Goal: Find specific fact: Find specific fact

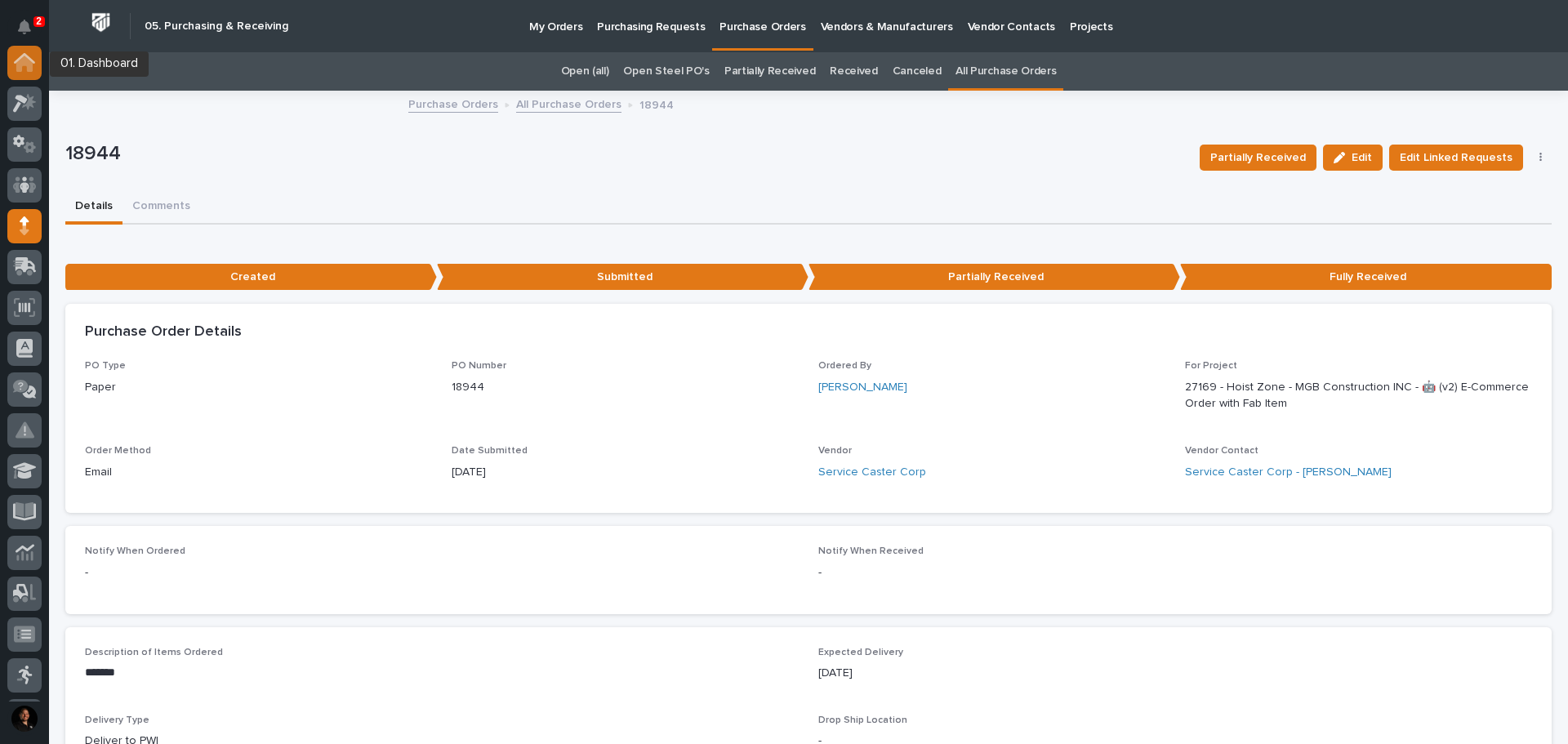
click at [29, 62] on icon at bounding box center [25, 64] width 17 height 17
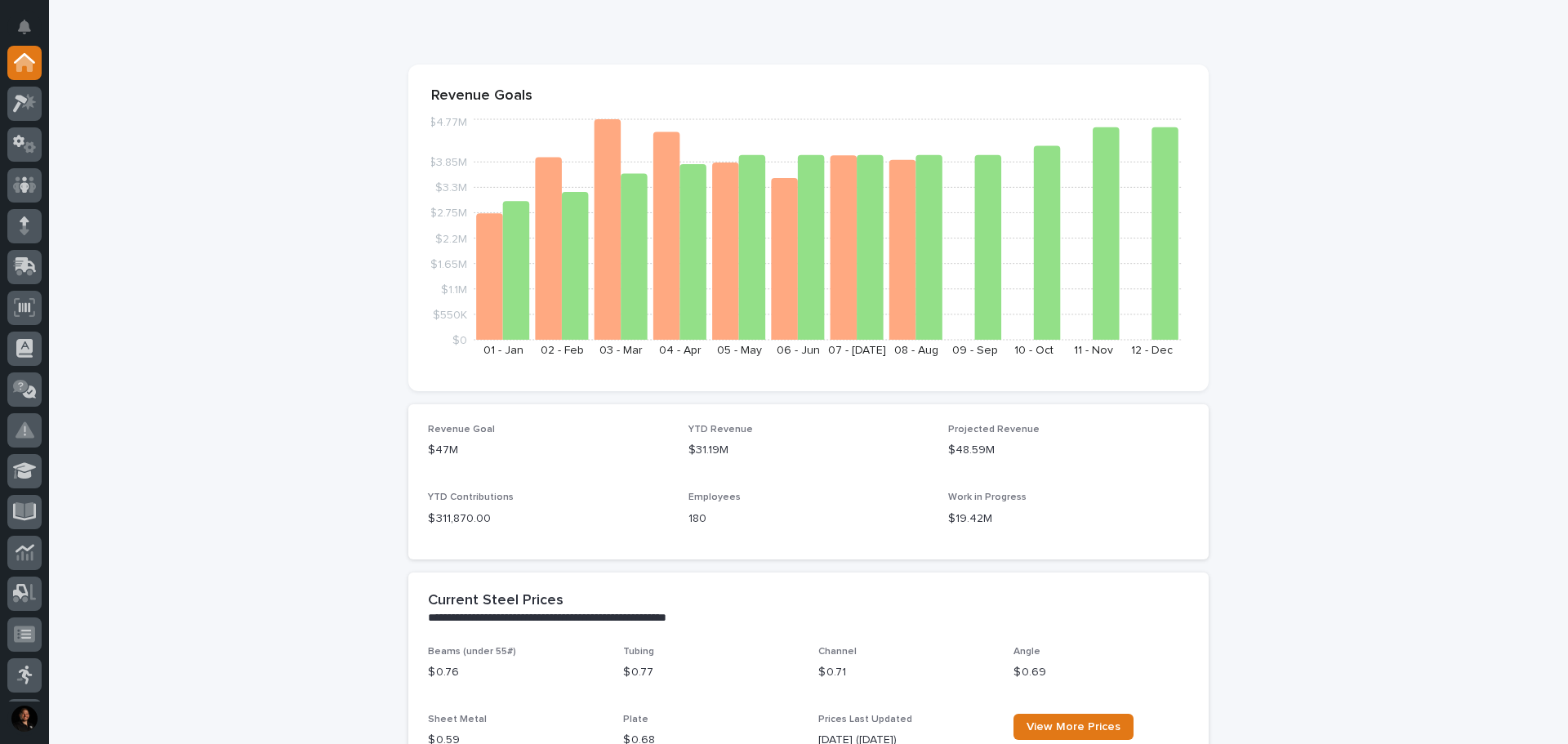
scroll to position [82, 0]
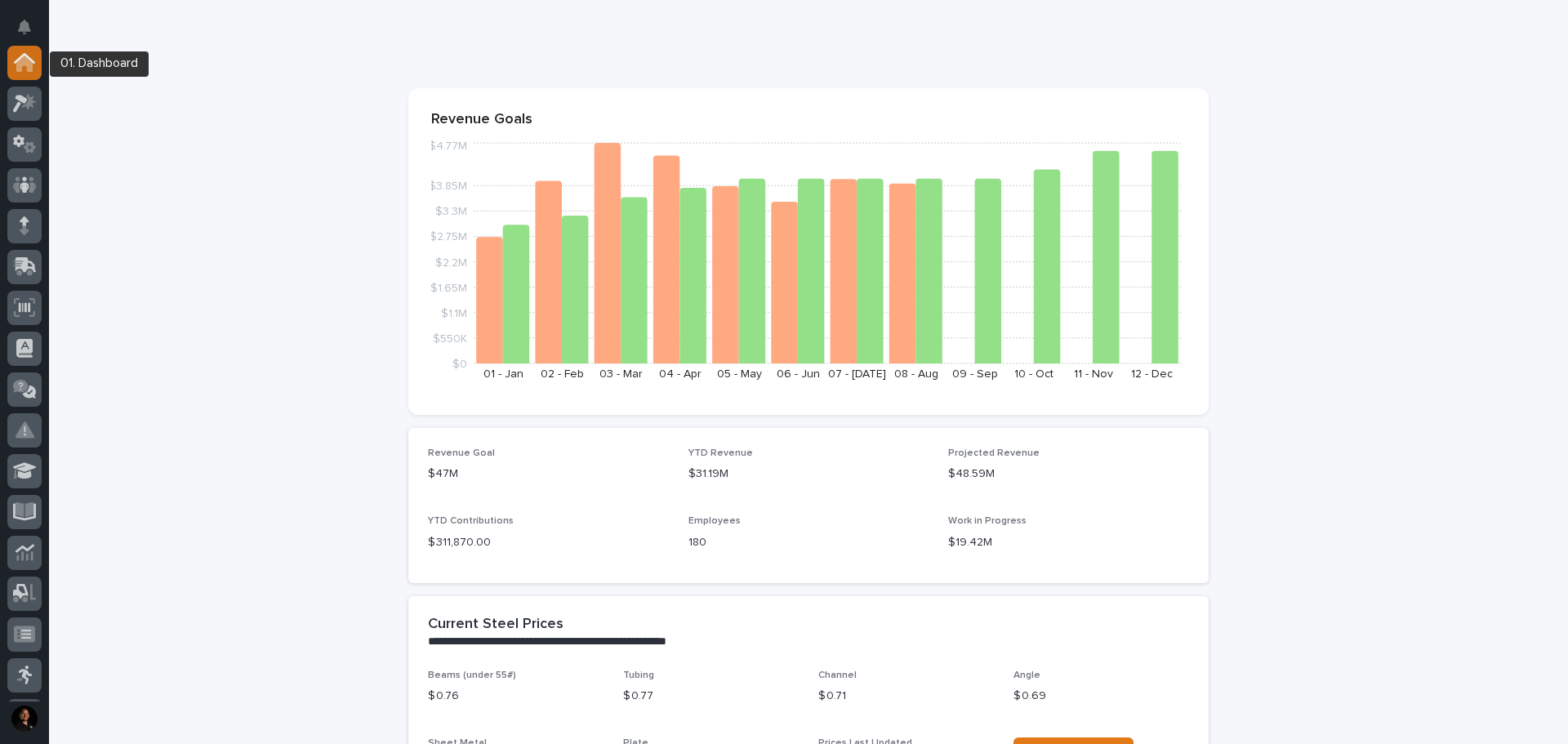
click at [16, 68] on icon at bounding box center [24, 62] width 21 height 19
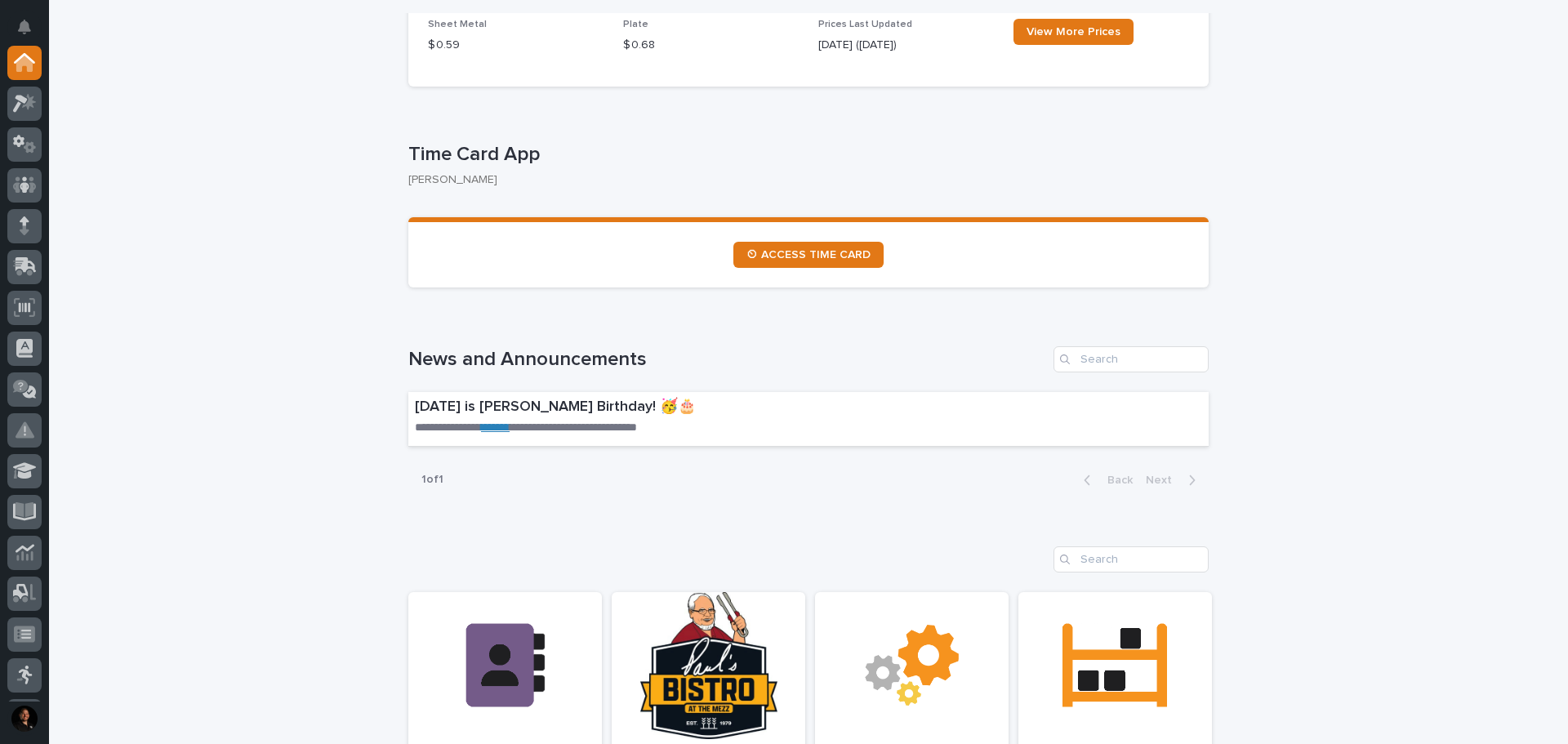
scroll to position [817, 0]
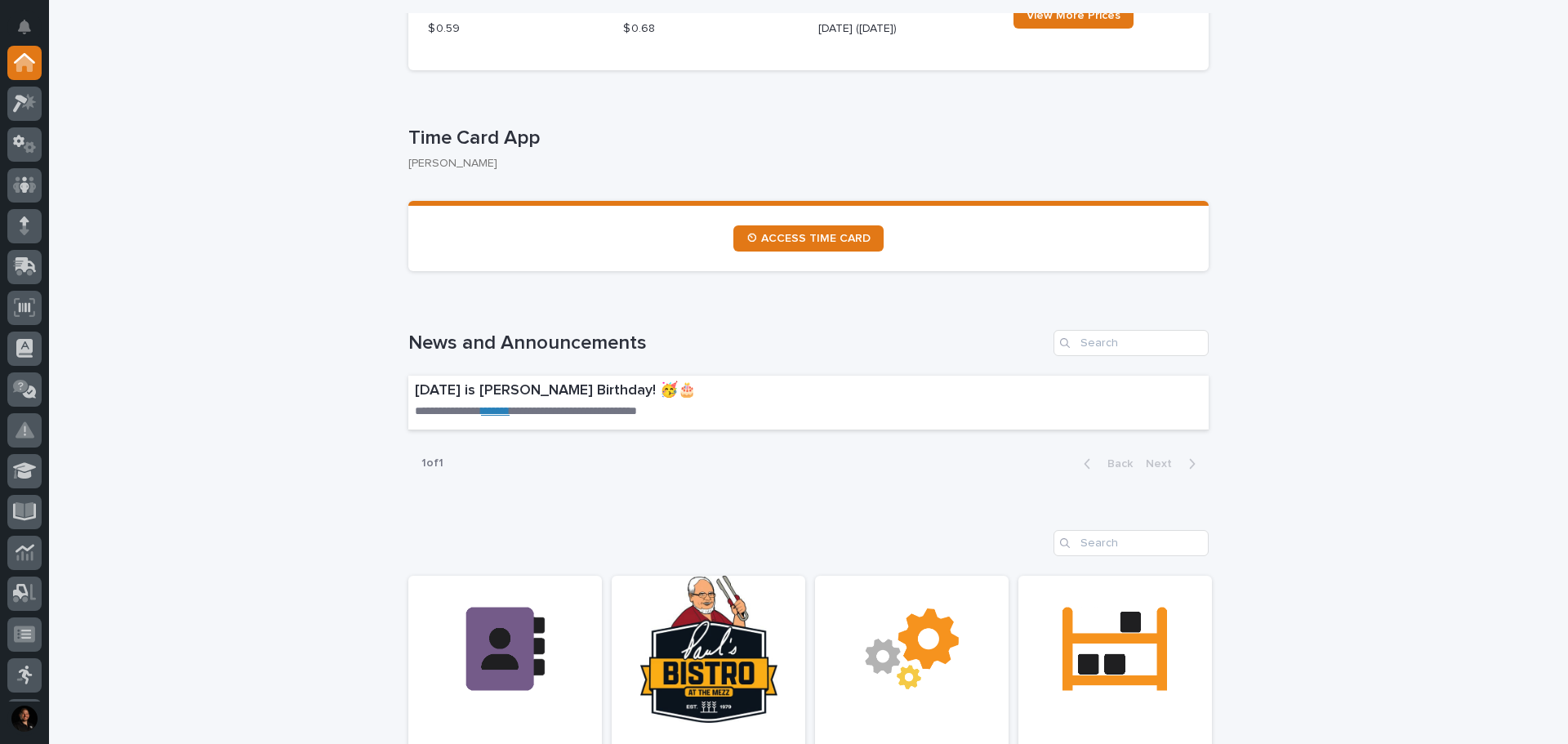
click at [199, 260] on div "**********" at bounding box center [808, 721] width 1519 height 2970
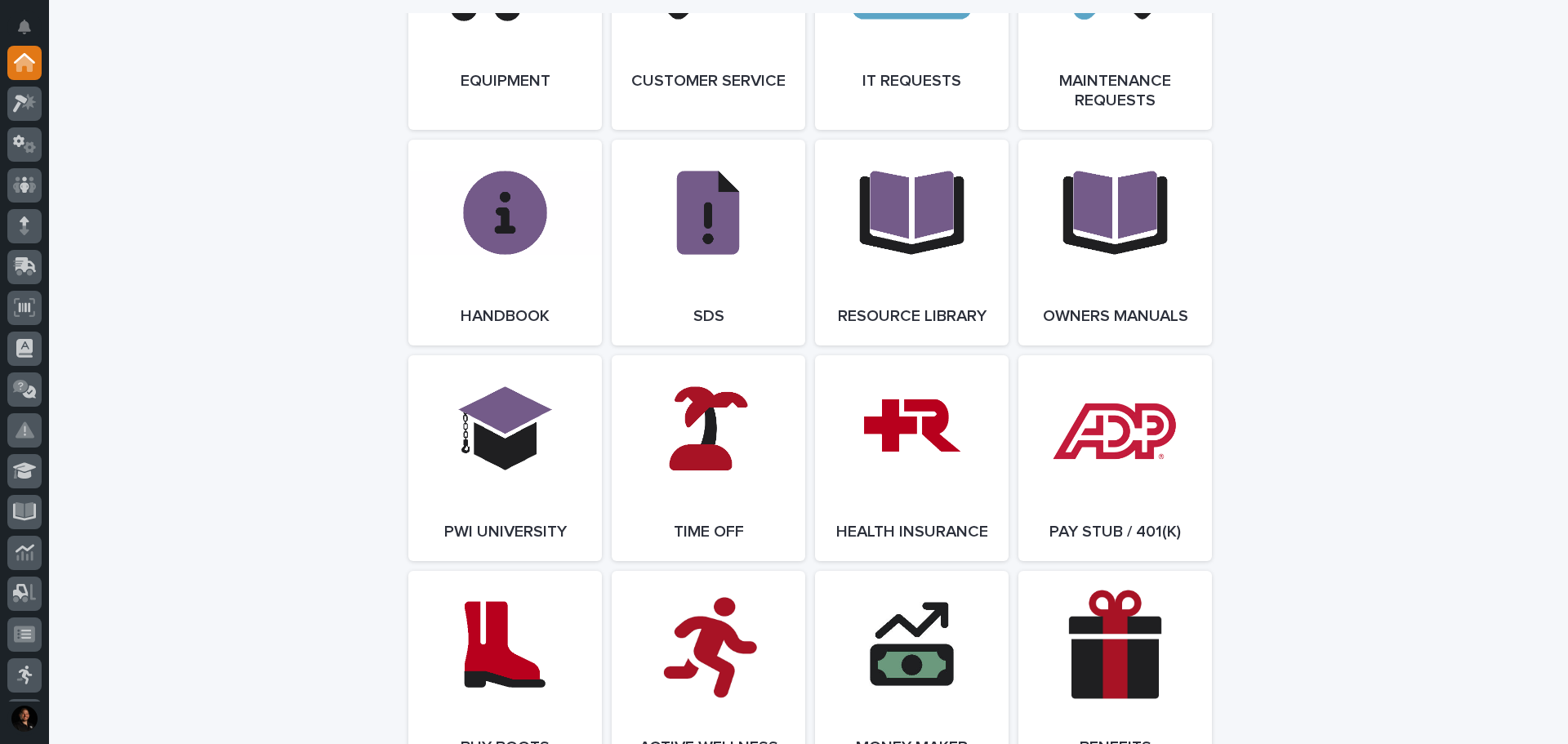
scroll to position [1961, 0]
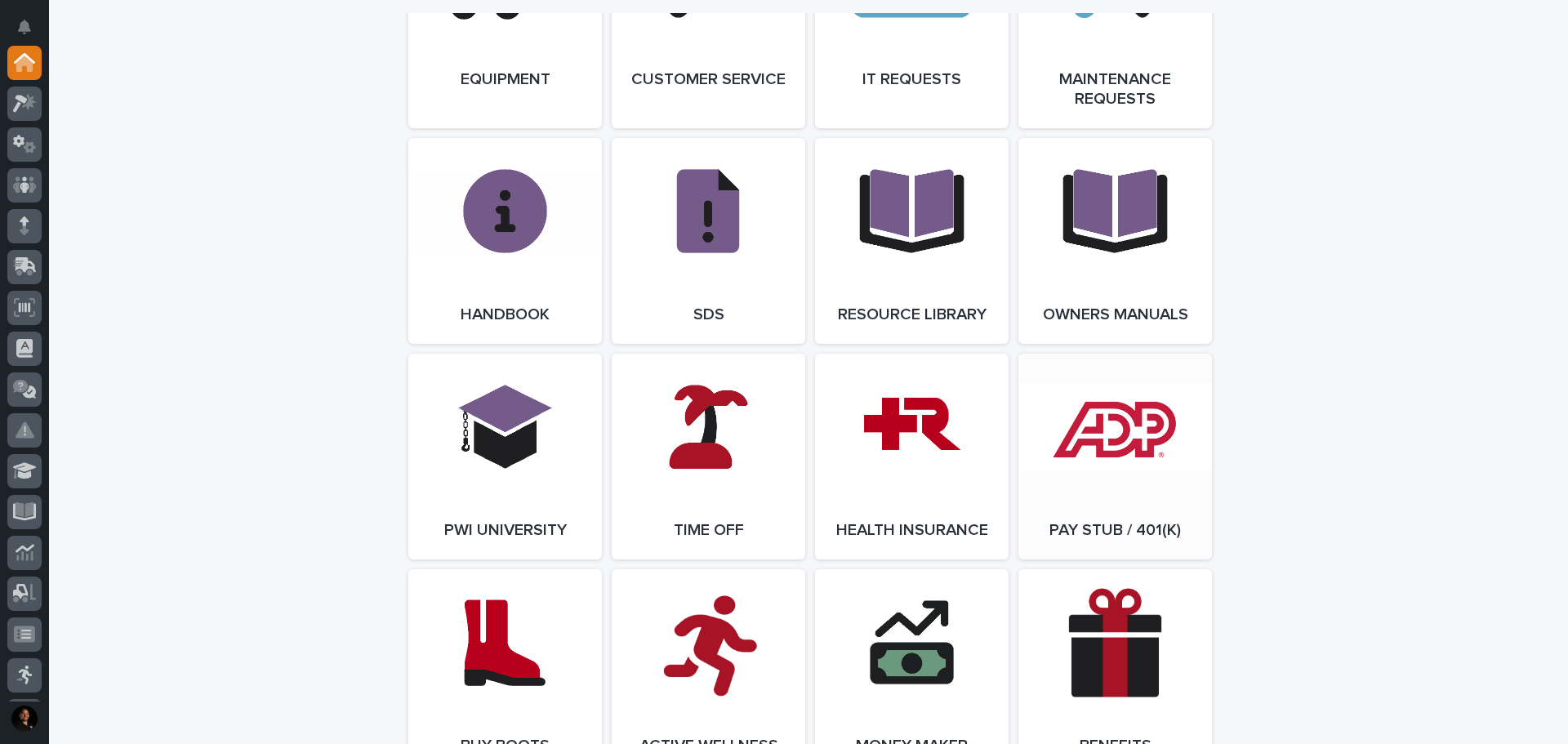
click at [1098, 406] on link "Open Link" at bounding box center [1115, 456] width 194 height 206
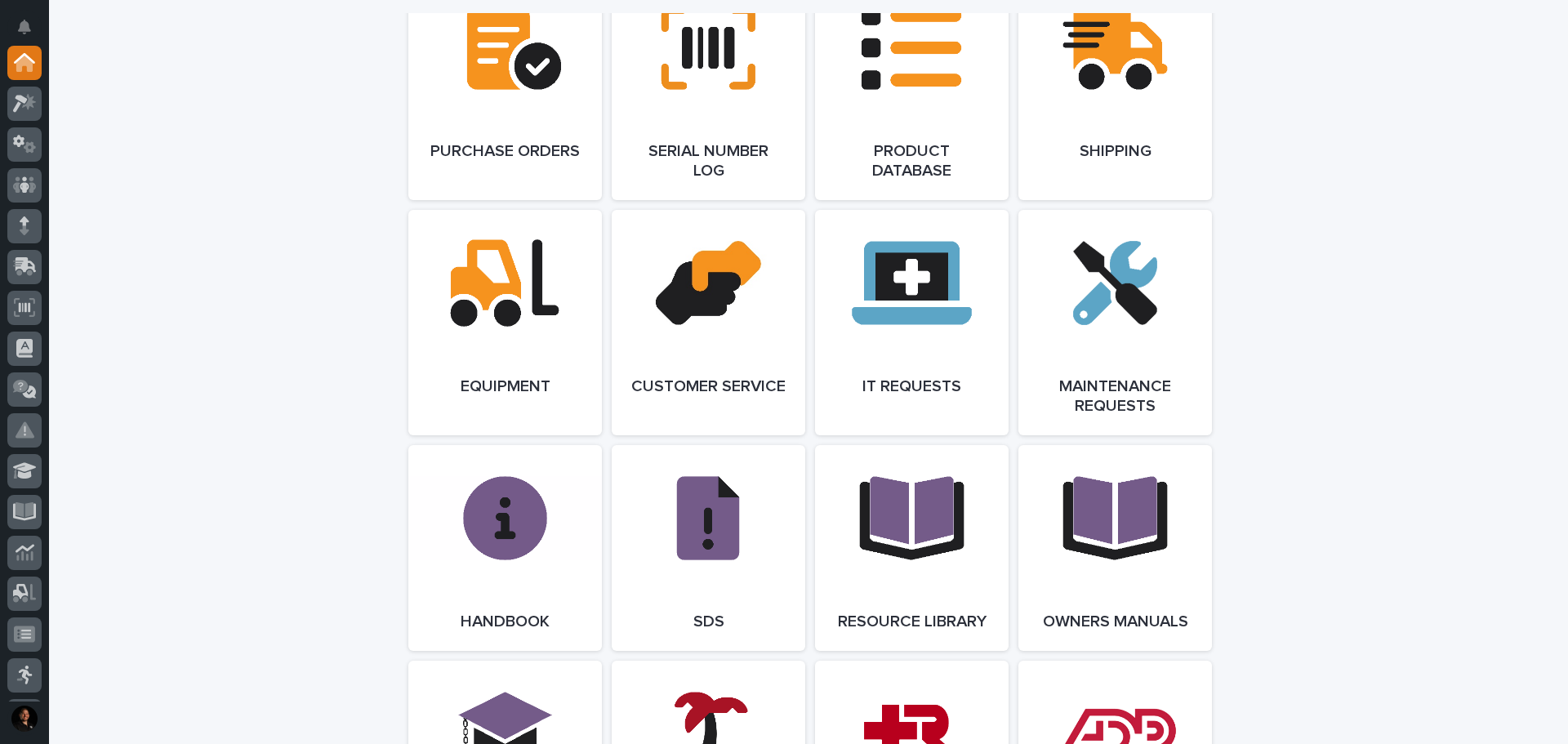
scroll to position [1633, 0]
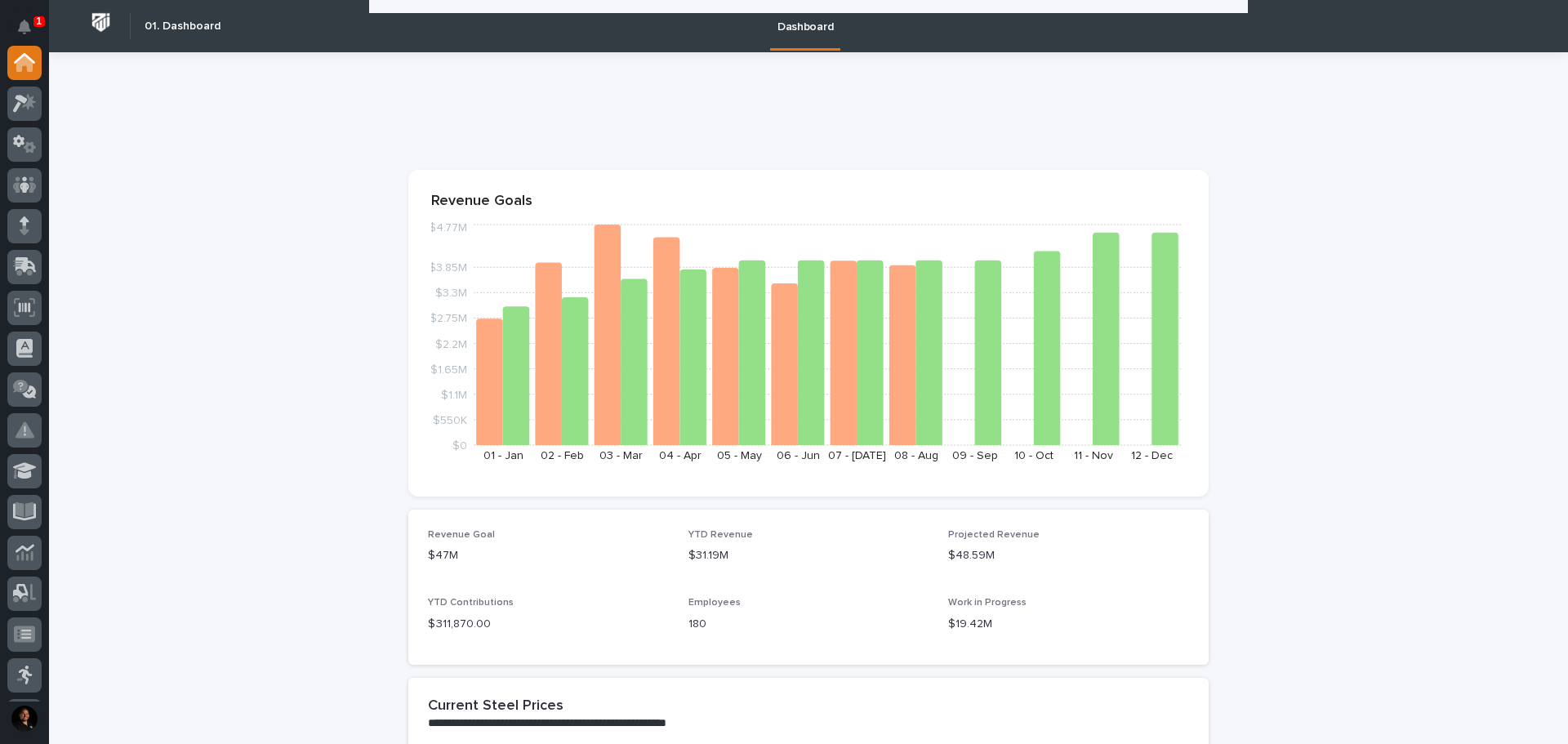
scroll to position [1633, 0]
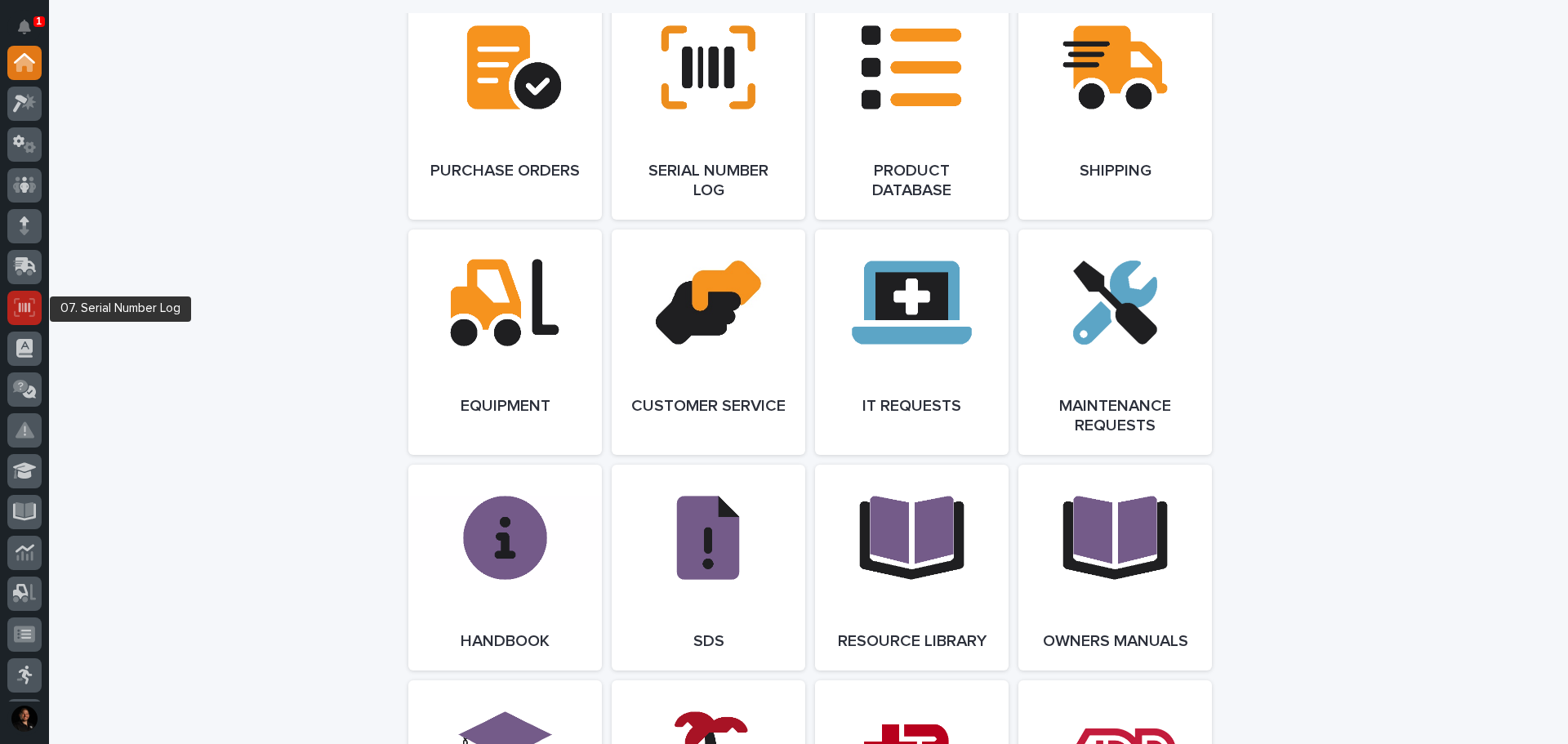
click at [24, 303] on icon at bounding box center [24, 308] width 21 height 19
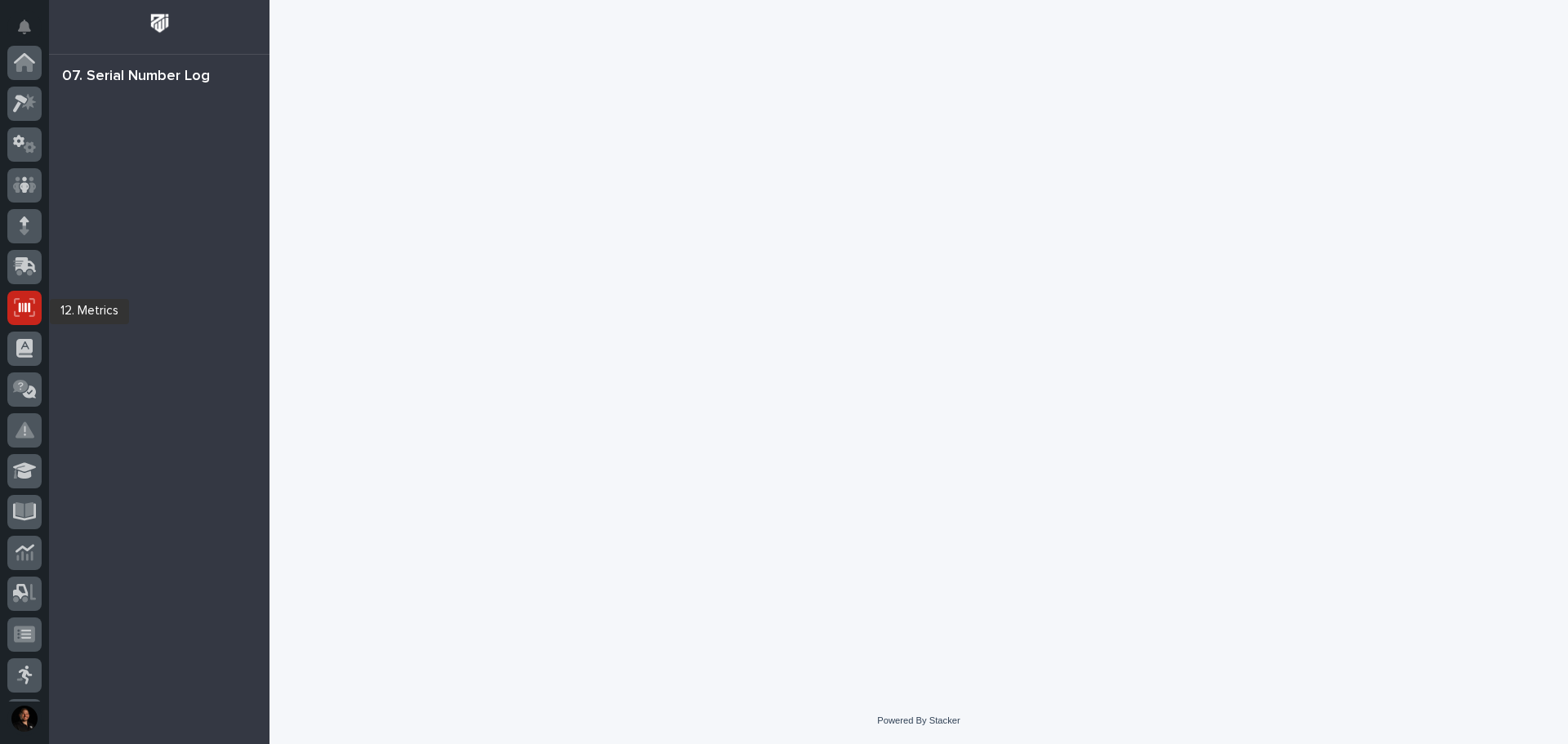
scroll to position [242, 0]
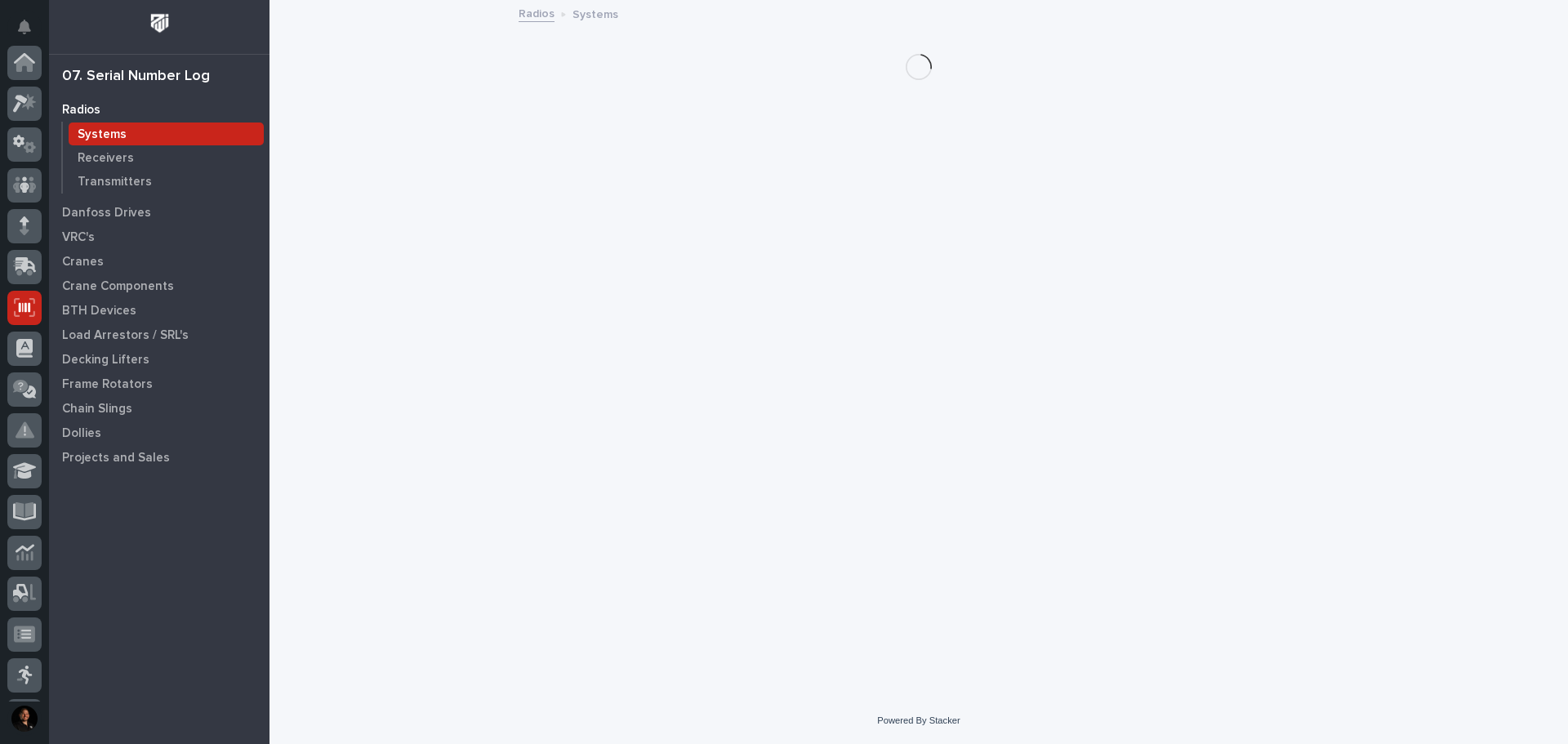
scroll to position [242, 0]
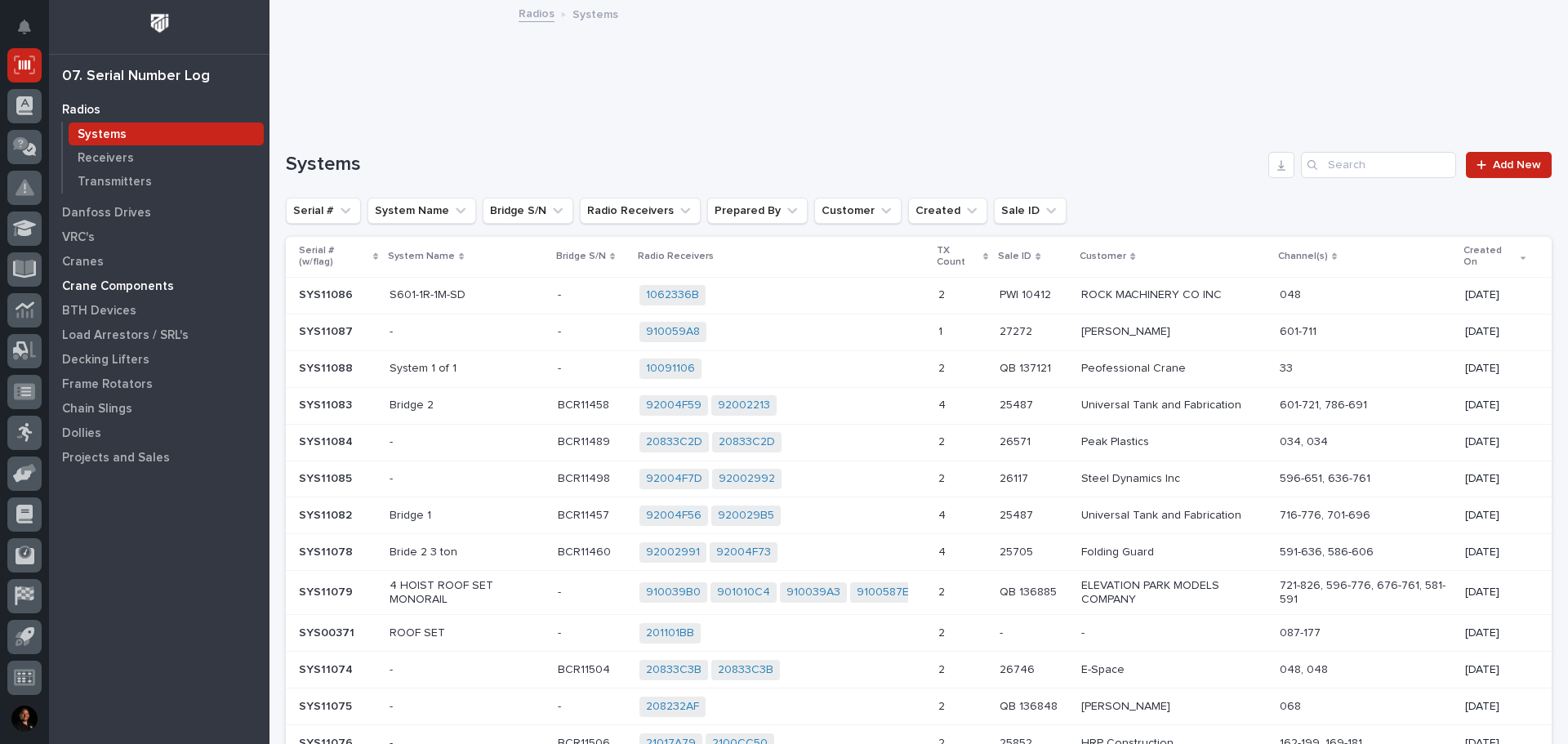
click at [121, 280] on p "Crane Components" at bounding box center [118, 287] width 112 height 15
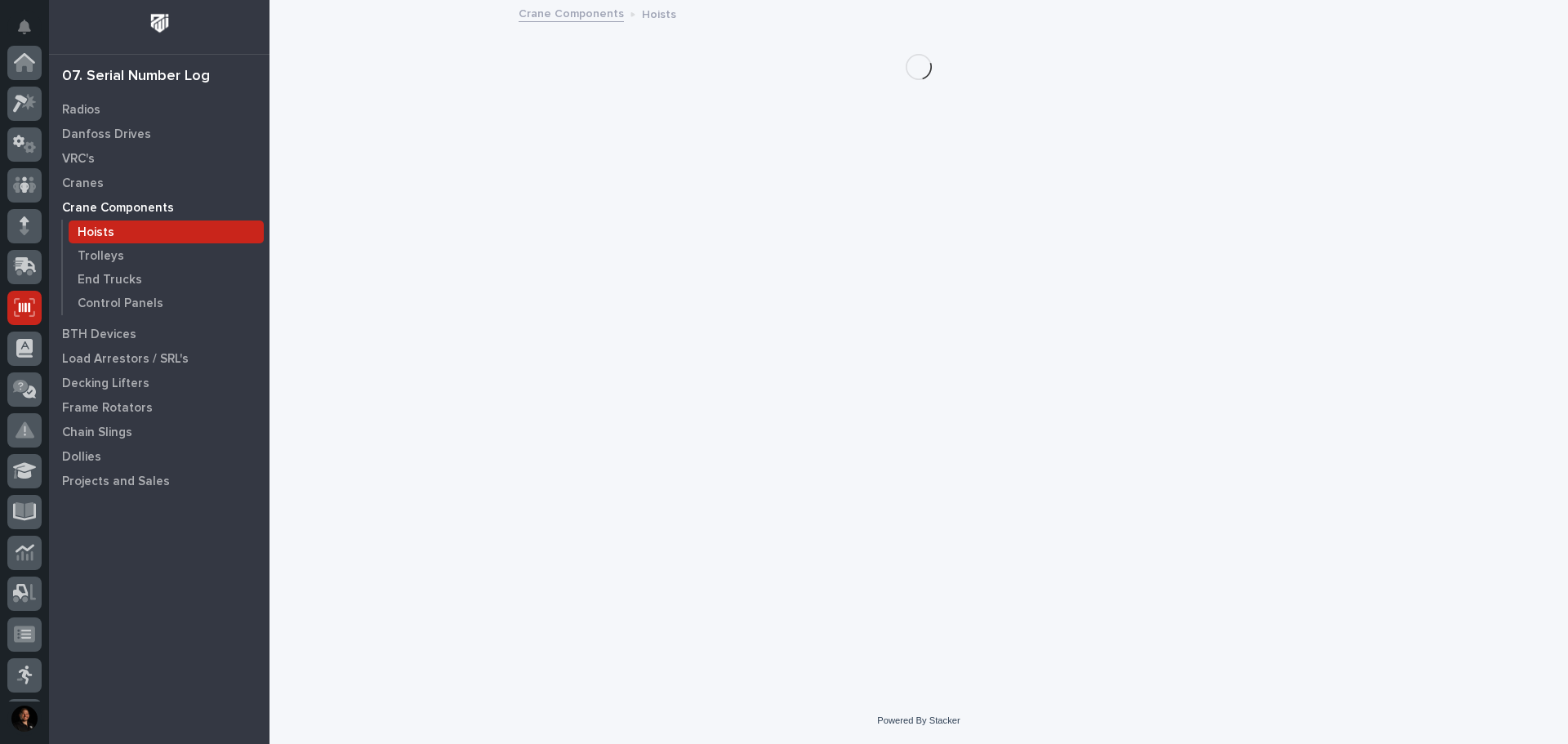
scroll to position [242, 0]
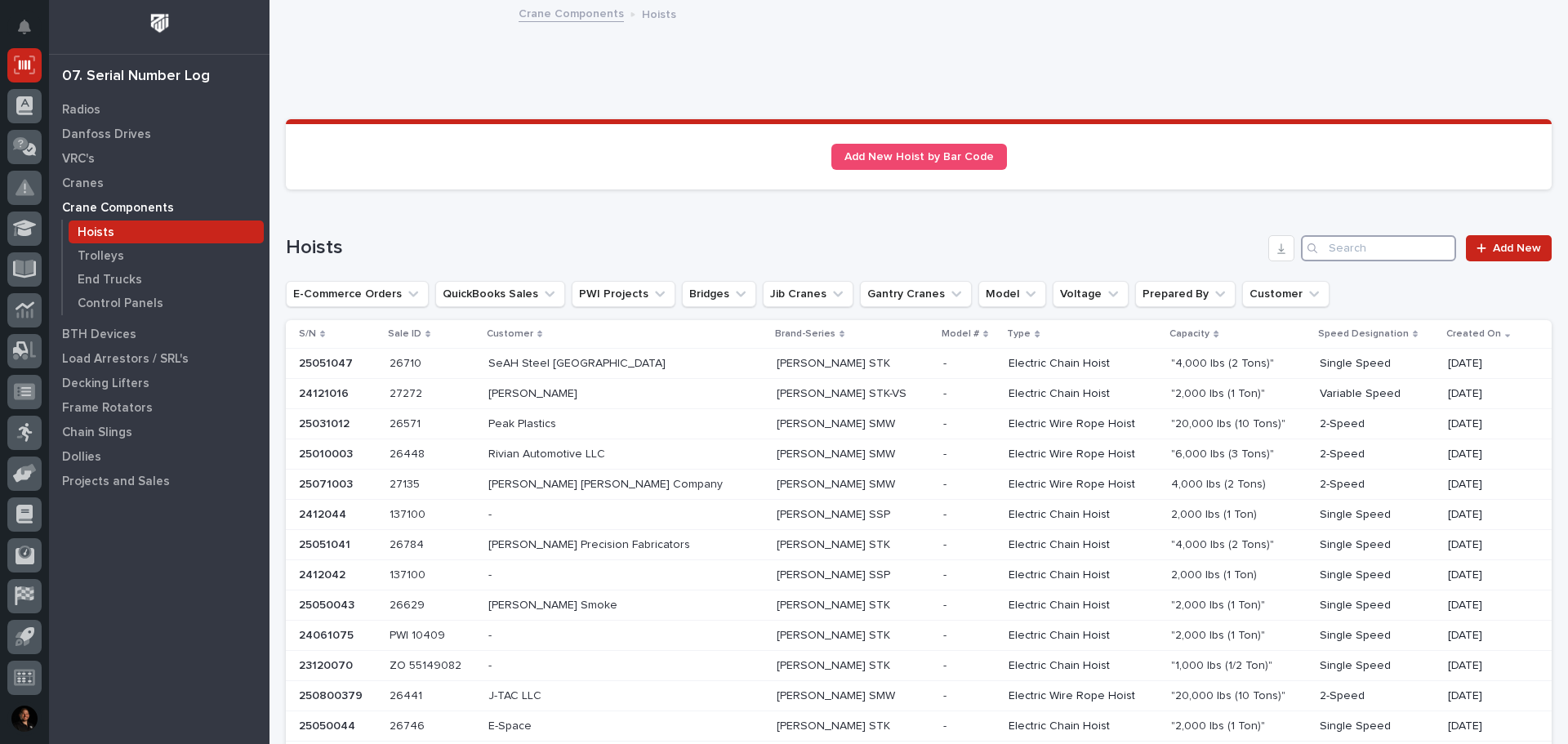
click at [1373, 256] on input "Search" at bounding box center [1379, 248] width 155 height 26
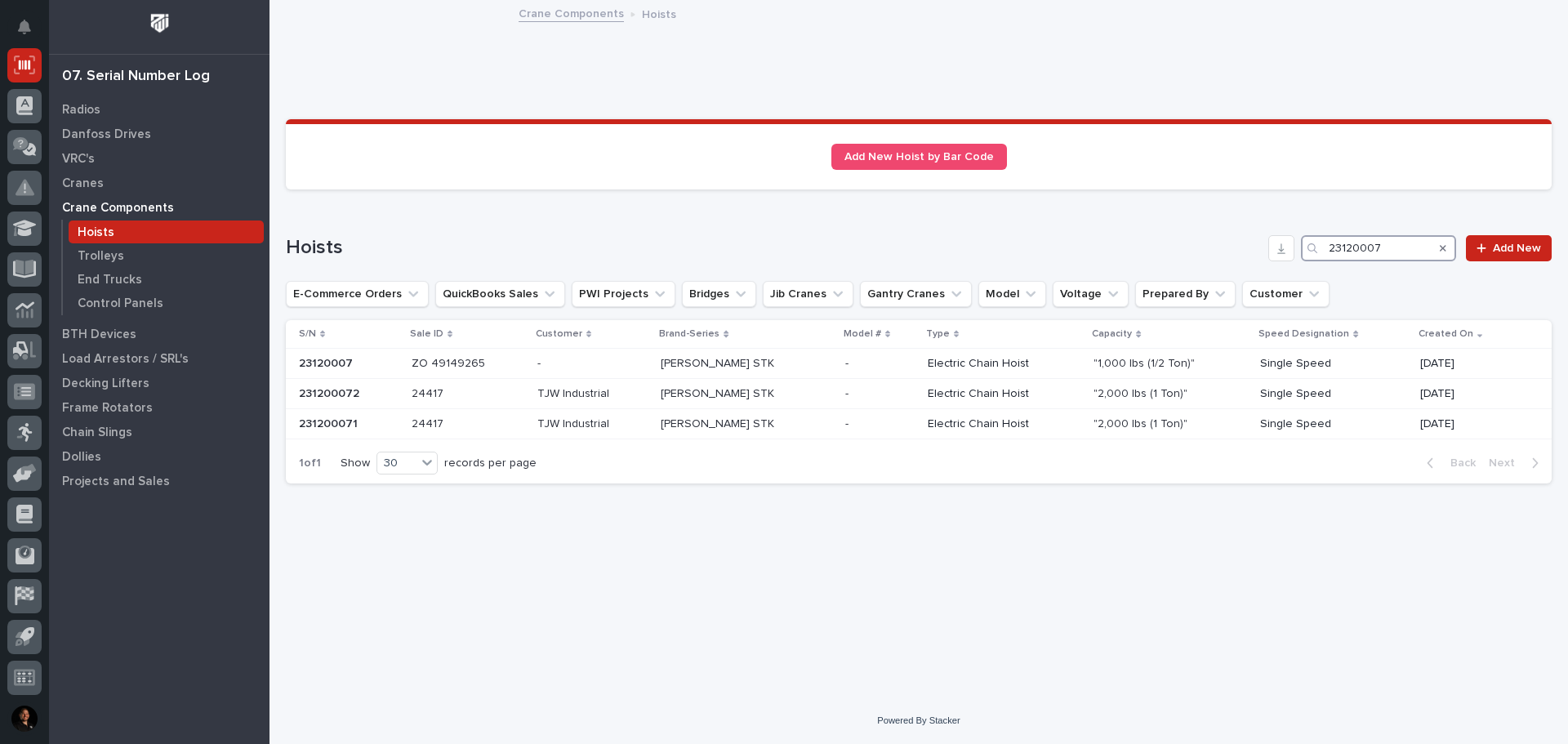
type input "23120007"
click at [387, 355] on div "23120007 23120007" at bounding box center [349, 364] width 100 height 27
